Goal: Information Seeking & Learning: Learn about a topic

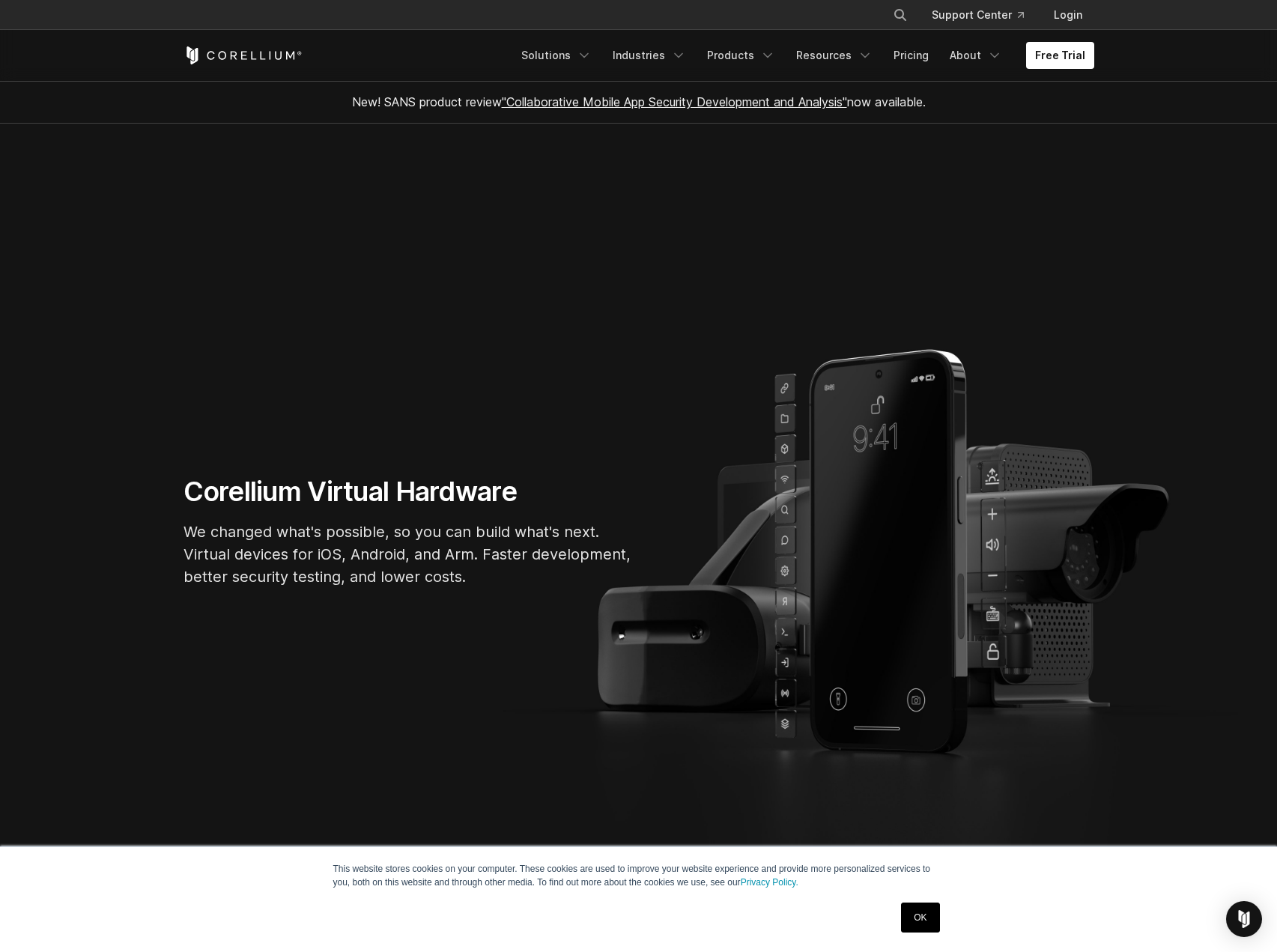
click at [920, 905] on link "OK" at bounding box center [920, 917] width 38 height 30
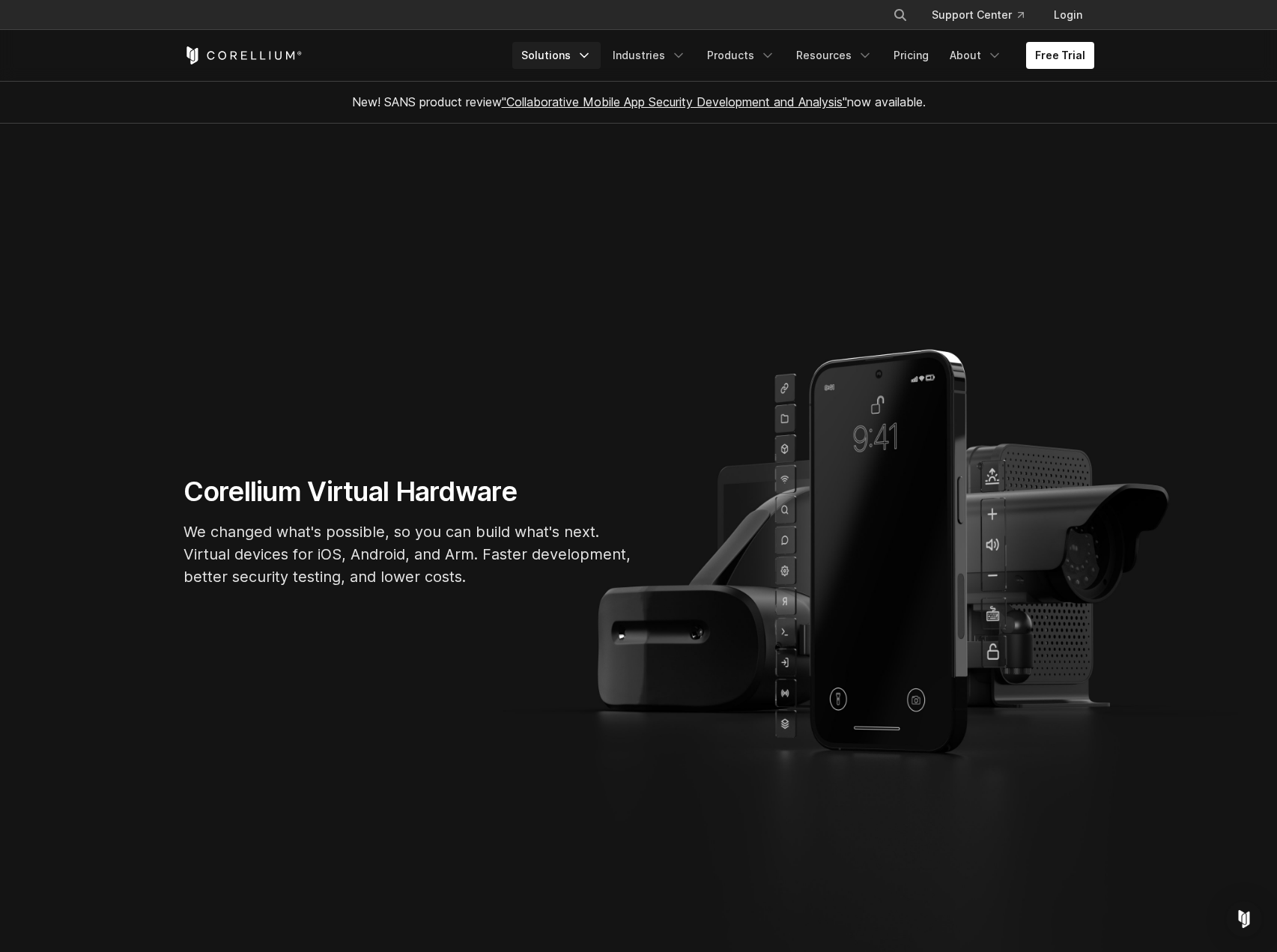
click at [553, 53] on link "Solutions" at bounding box center [556, 55] width 88 height 27
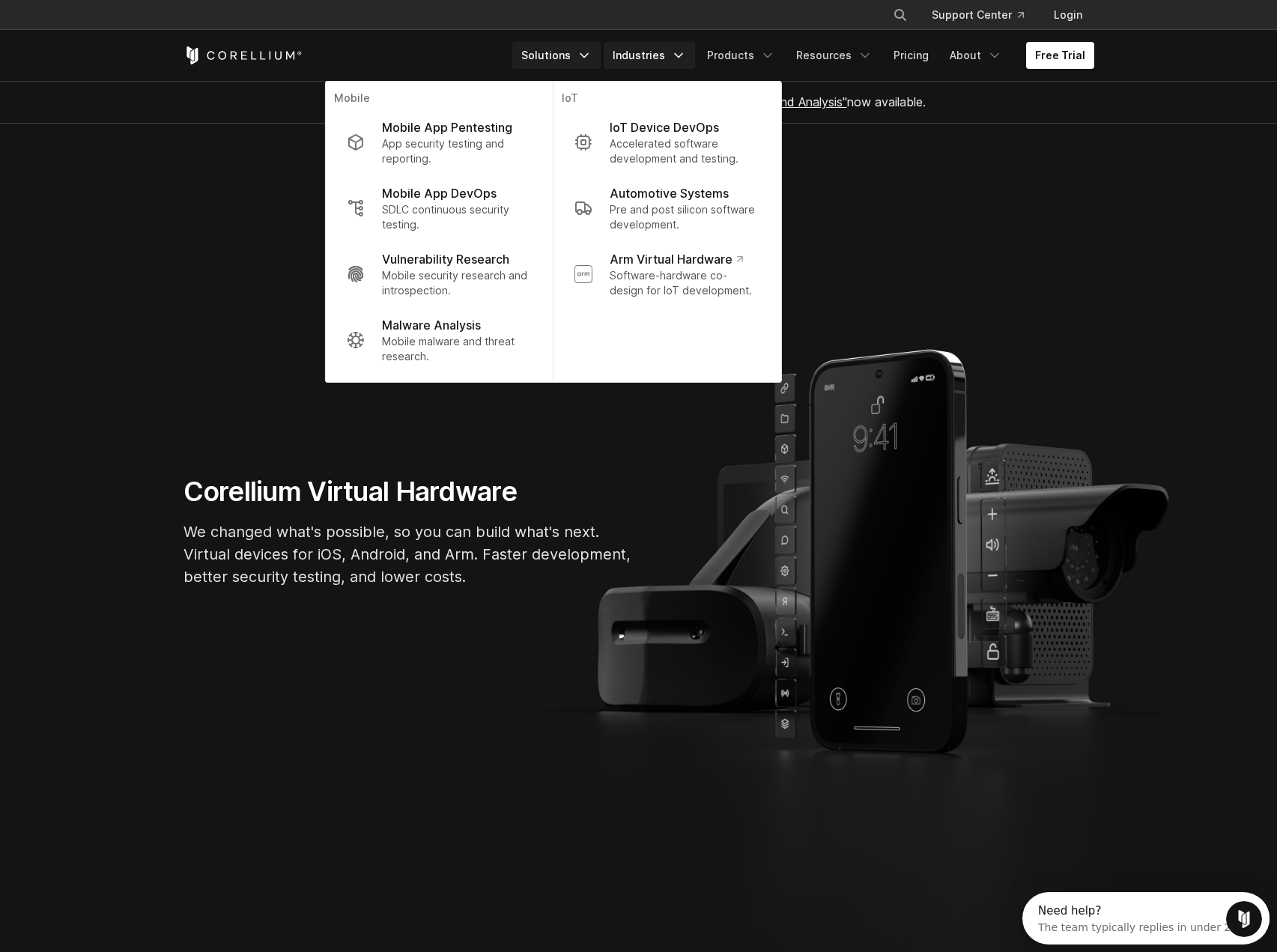
click at [664, 54] on link "Industries" at bounding box center [649, 55] width 92 height 27
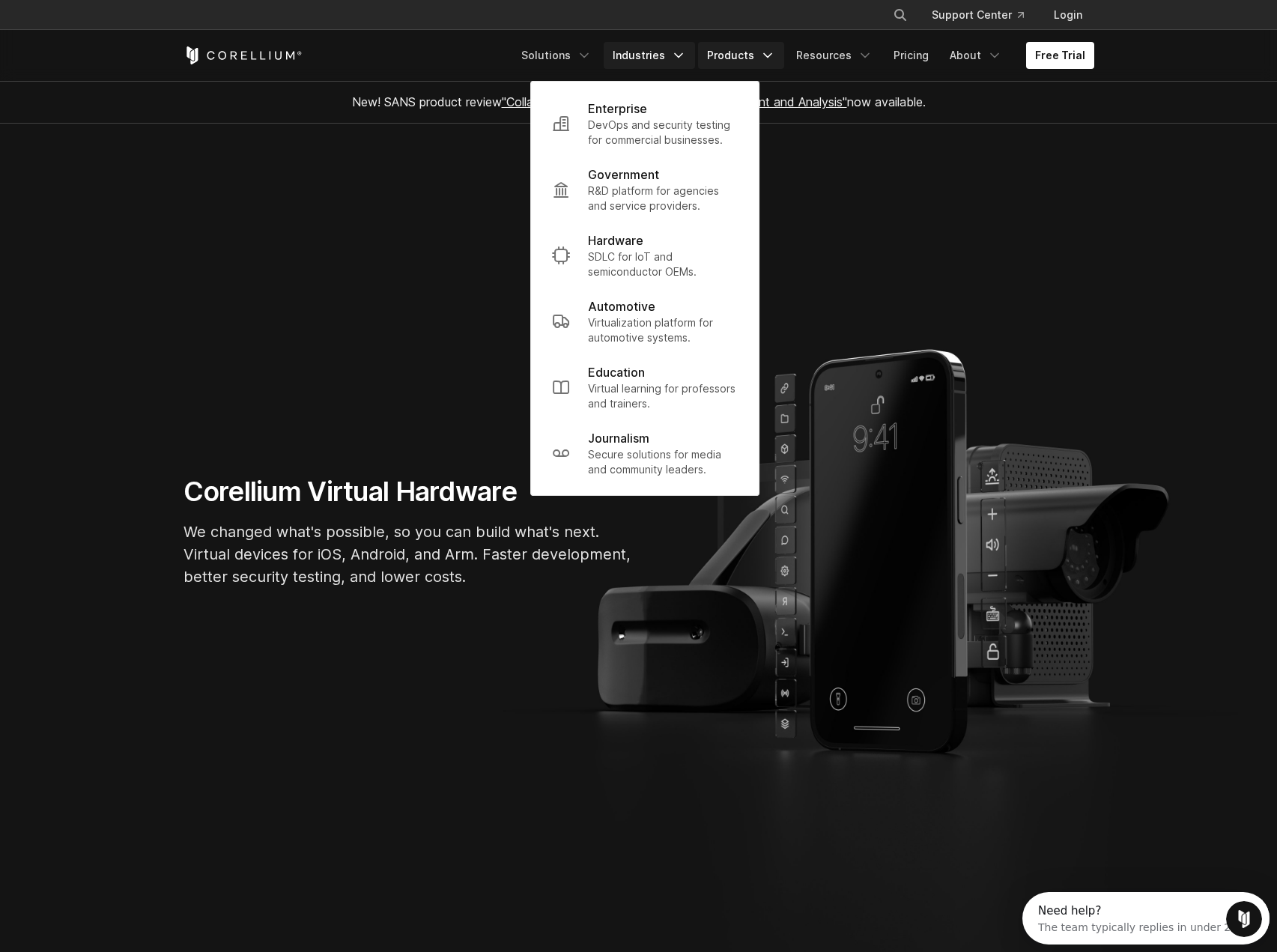
click at [735, 51] on link "Products" at bounding box center [741, 55] width 86 height 27
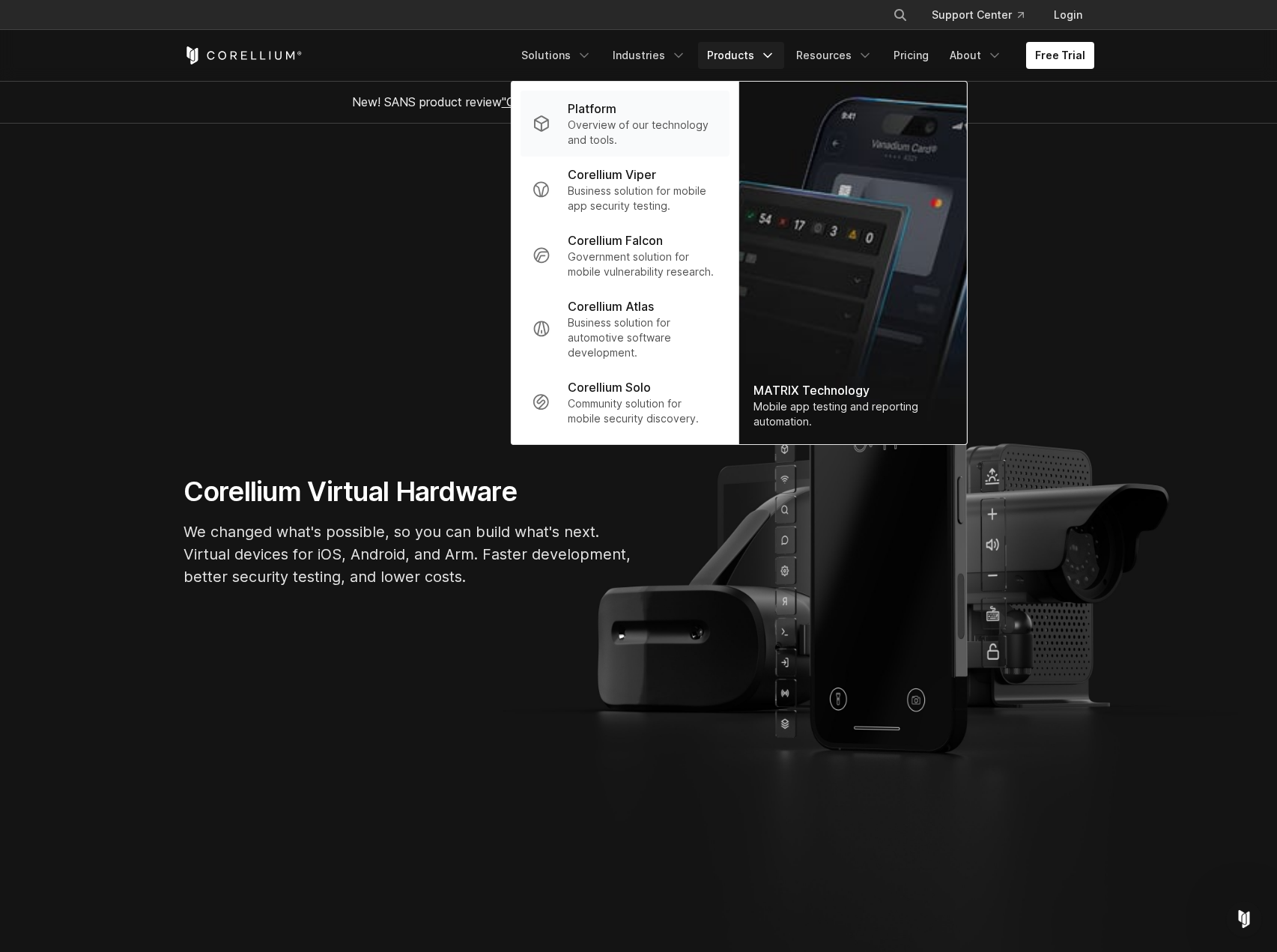
click at [615, 121] on p "Overview of our technology and tools." at bounding box center [642, 132] width 149 height 30
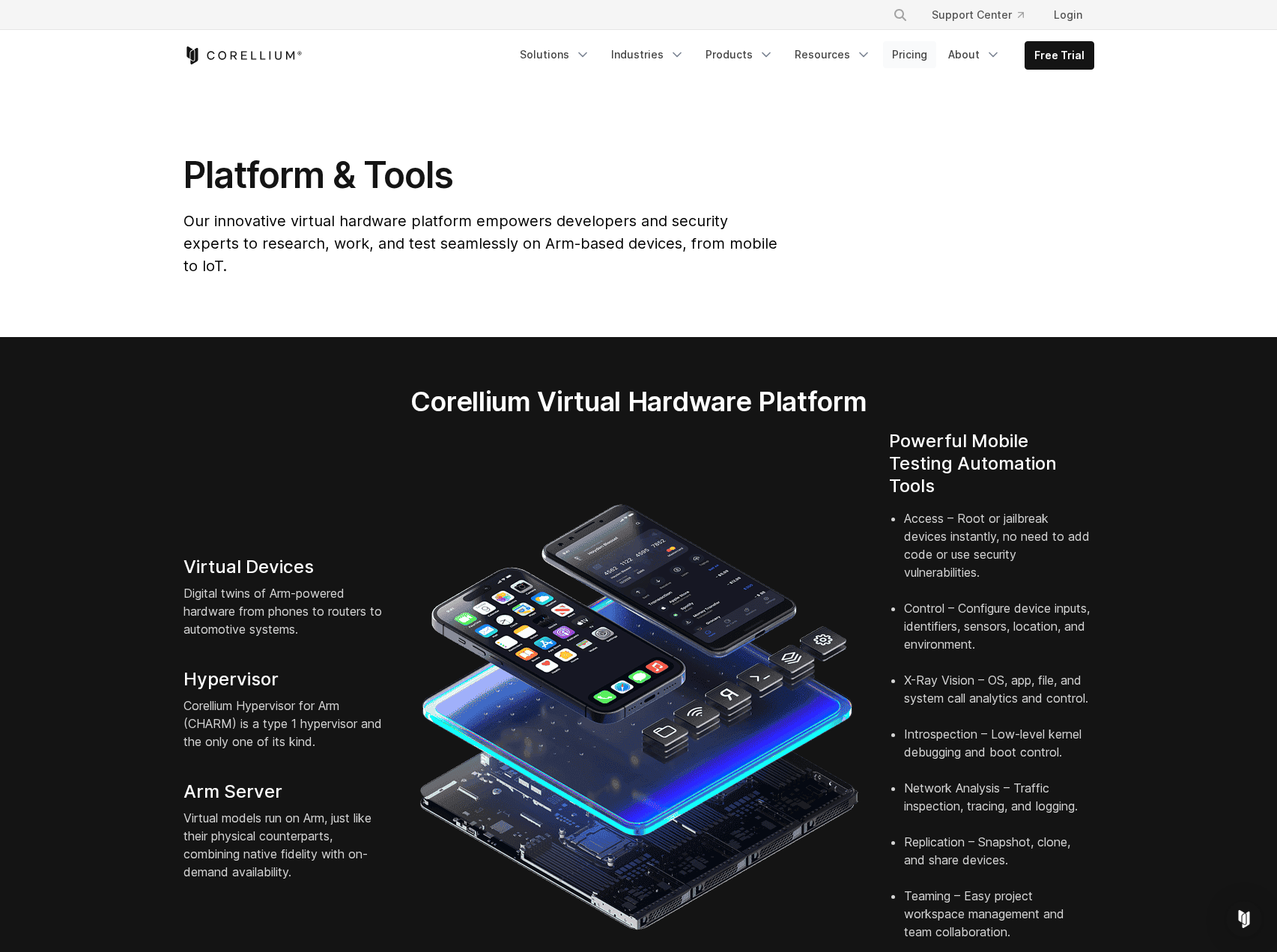
click at [922, 56] on link "Pricing" at bounding box center [910, 54] width 54 height 27
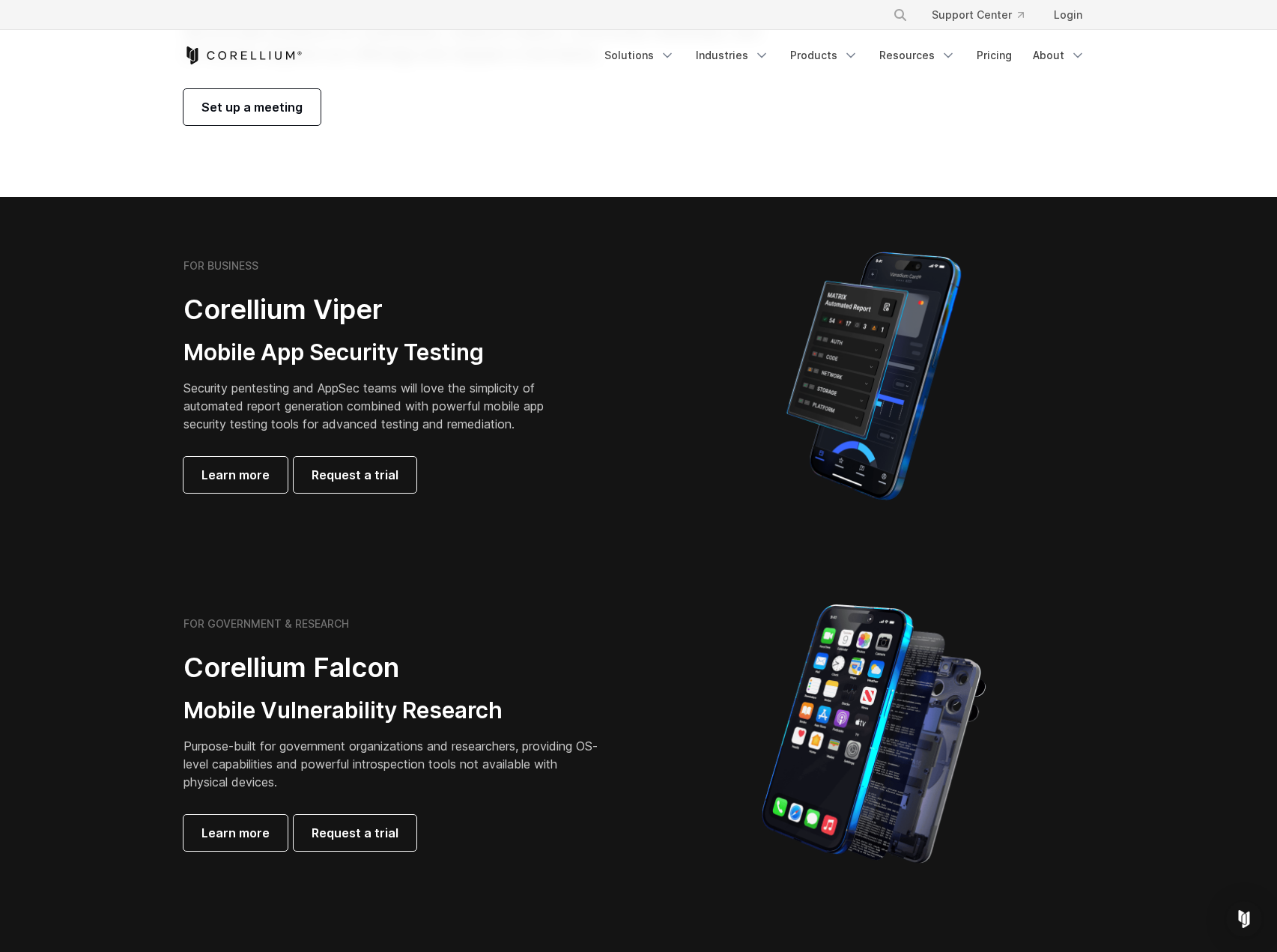
scroll to position [189, 0]
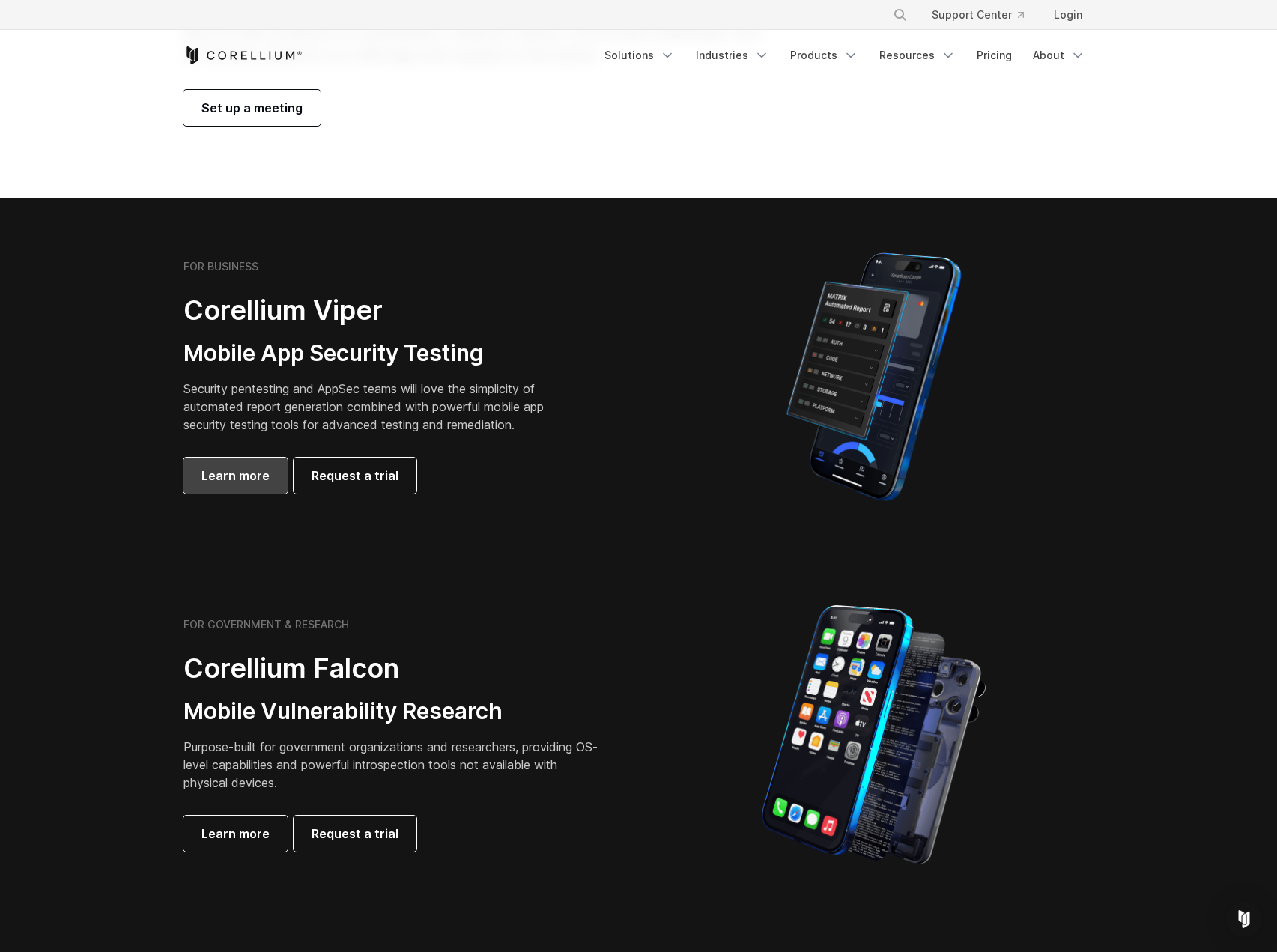
click at [243, 475] on span "Learn more" at bounding box center [235, 475] width 68 height 18
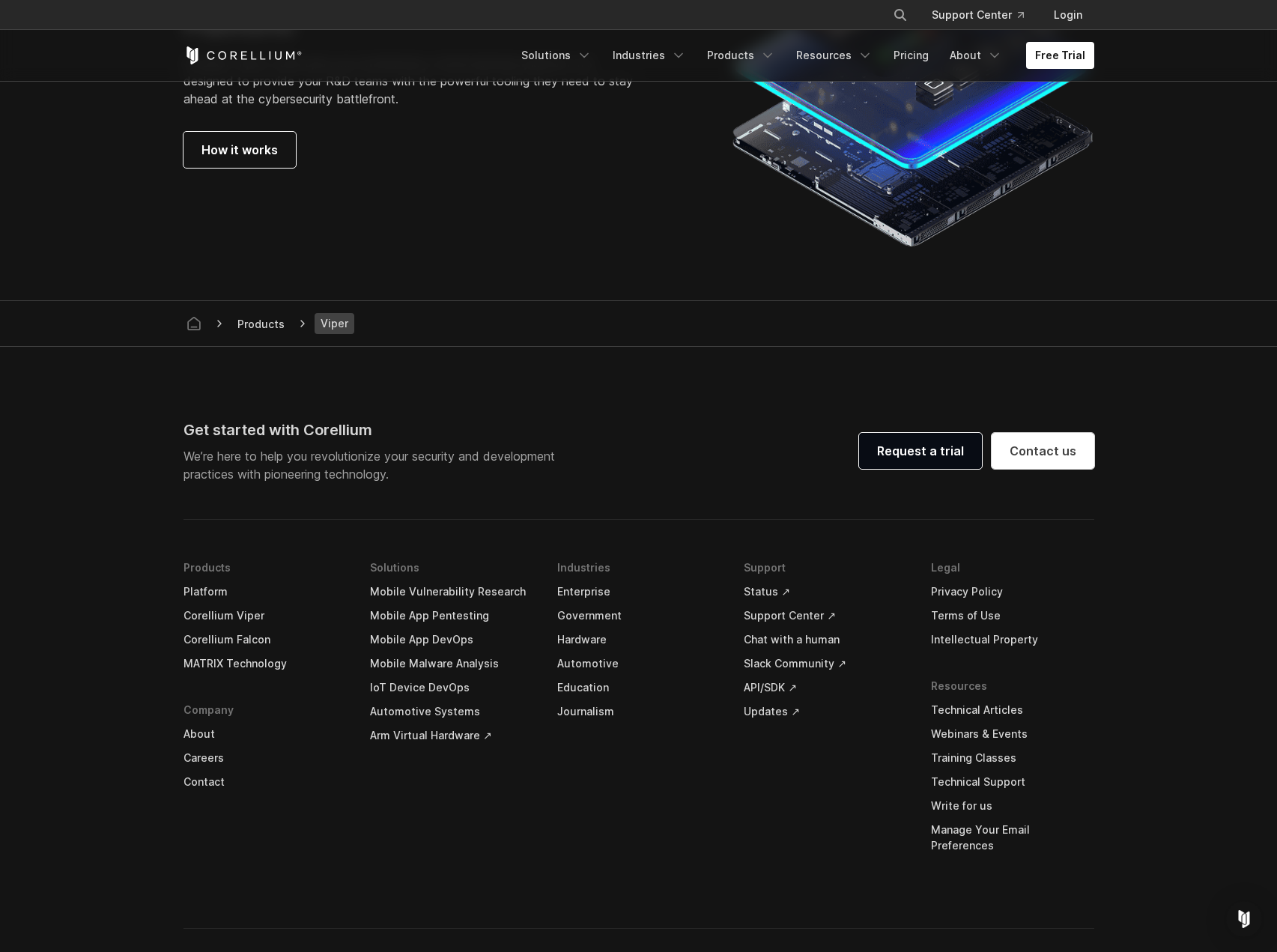
scroll to position [4164, 0]
